Goal: Information Seeking & Learning: Find specific fact

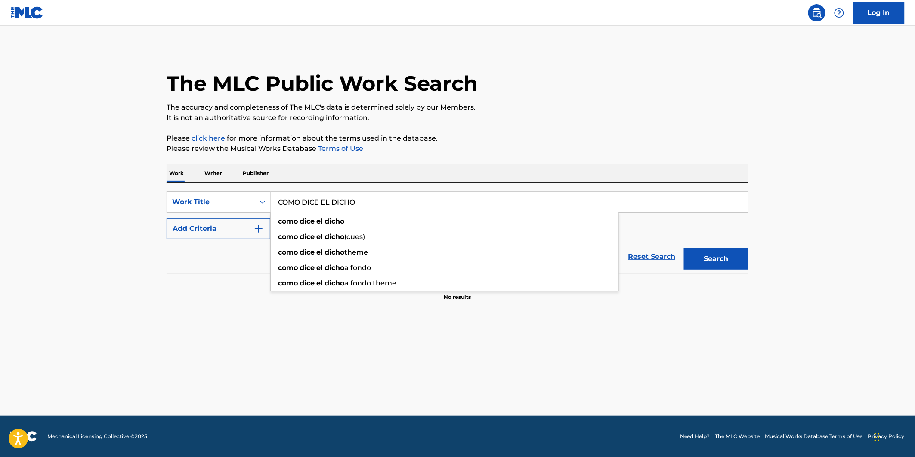
click at [236, 222] on button "Add Criteria" at bounding box center [219, 229] width 104 height 22
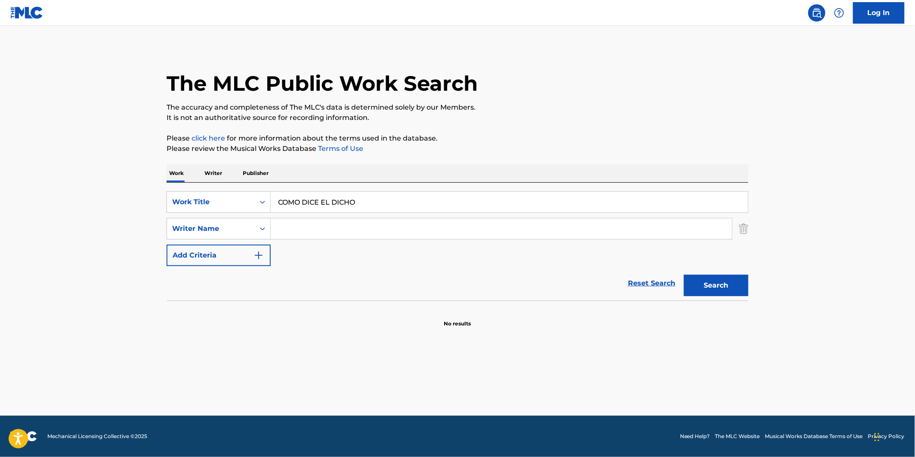
click at [309, 221] on input "Search Form" at bounding box center [501, 229] width 461 height 21
paste input "DI MAURO"
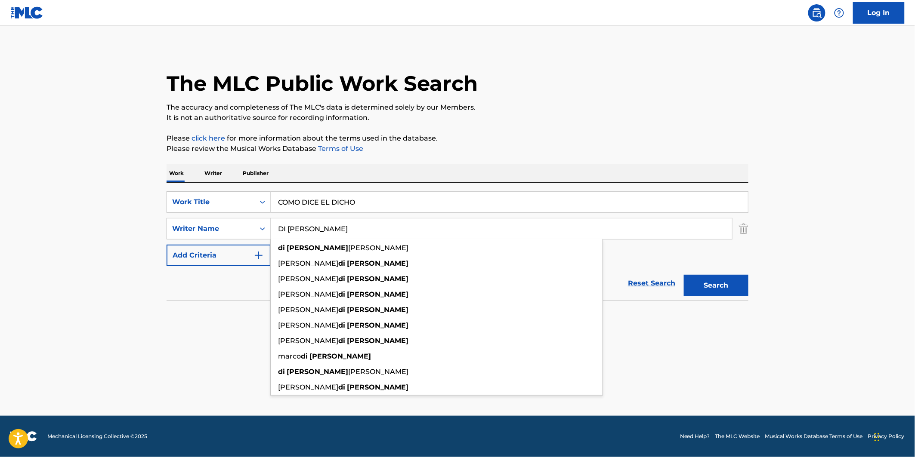
type input "DI MAURO"
click at [707, 292] on button "Search" at bounding box center [716, 286] width 65 height 22
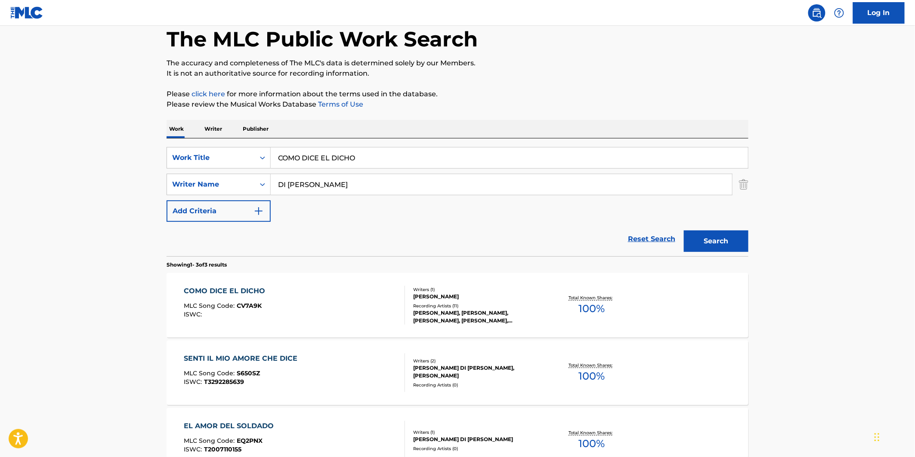
scroll to position [48, 0]
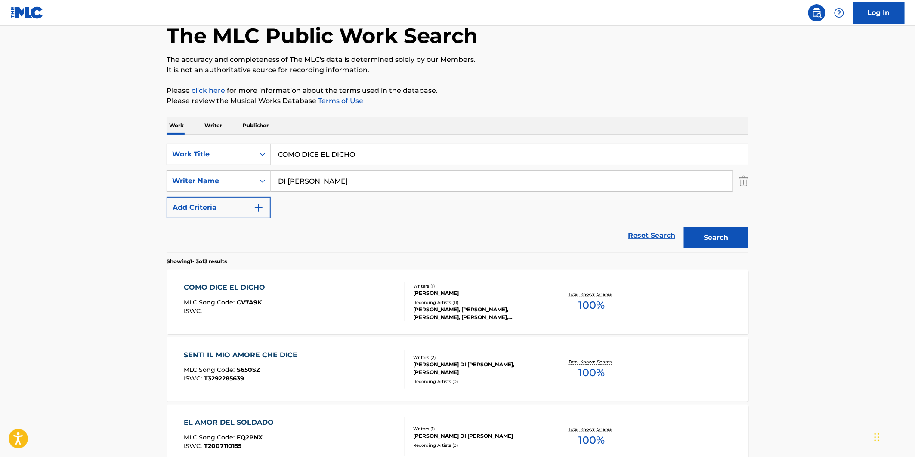
click at [351, 293] on div "COMO DICE EL DICHO MLC Song Code : CV7A9K ISWC :" at bounding box center [294, 302] width 221 height 39
